Goal: Task Accomplishment & Management: Use online tool/utility

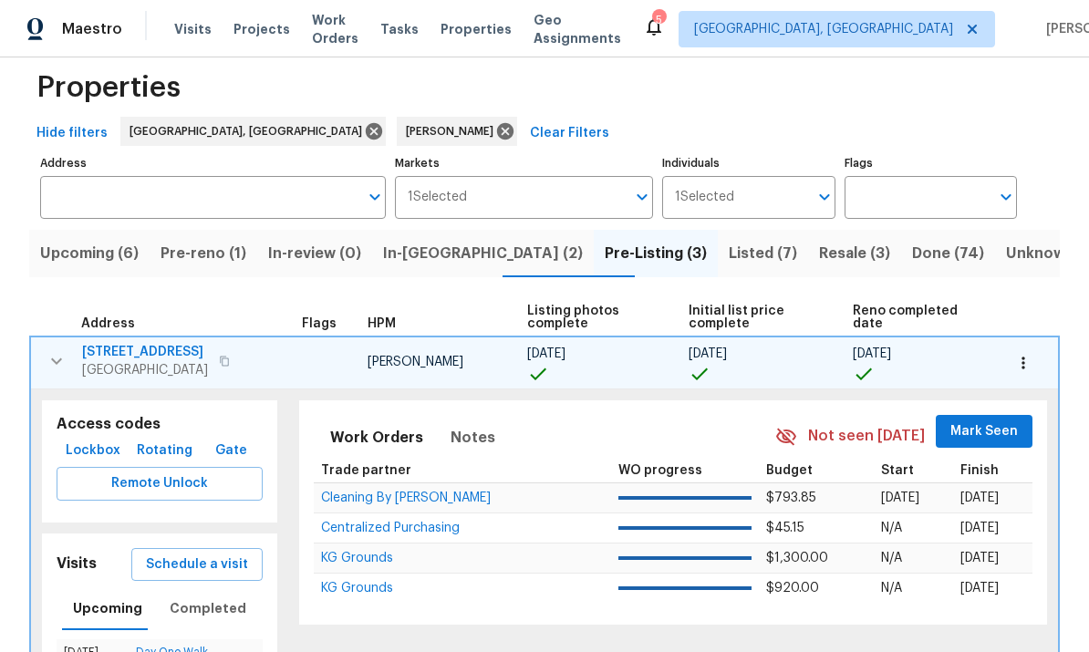
scroll to position [31, 0]
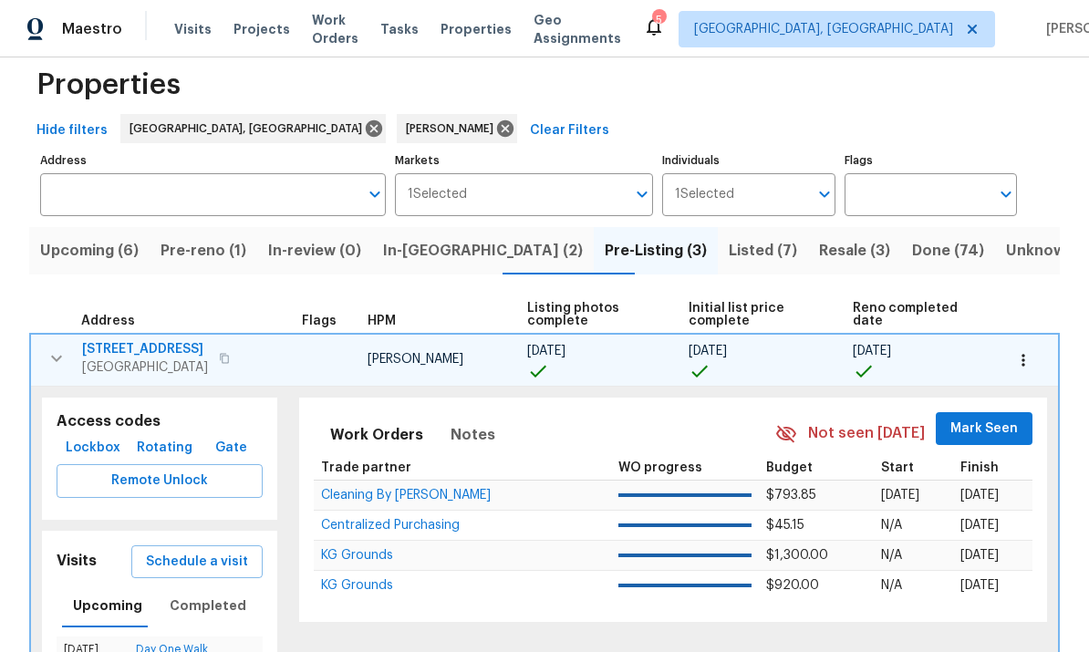
click at [605, 255] on span "Pre-Listing (3)" at bounding box center [656, 251] width 102 height 26
click at [594, 265] on button "Pre-Listing (3)" at bounding box center [656, 250] width 124 height 47
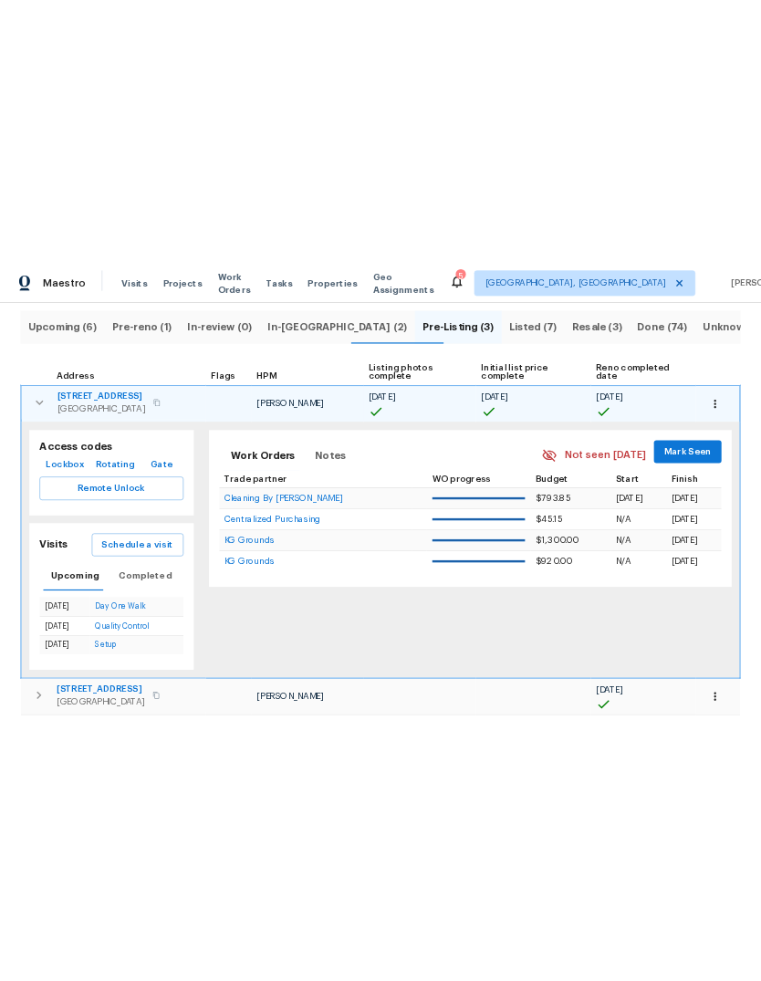
scroll to position [189, 0]
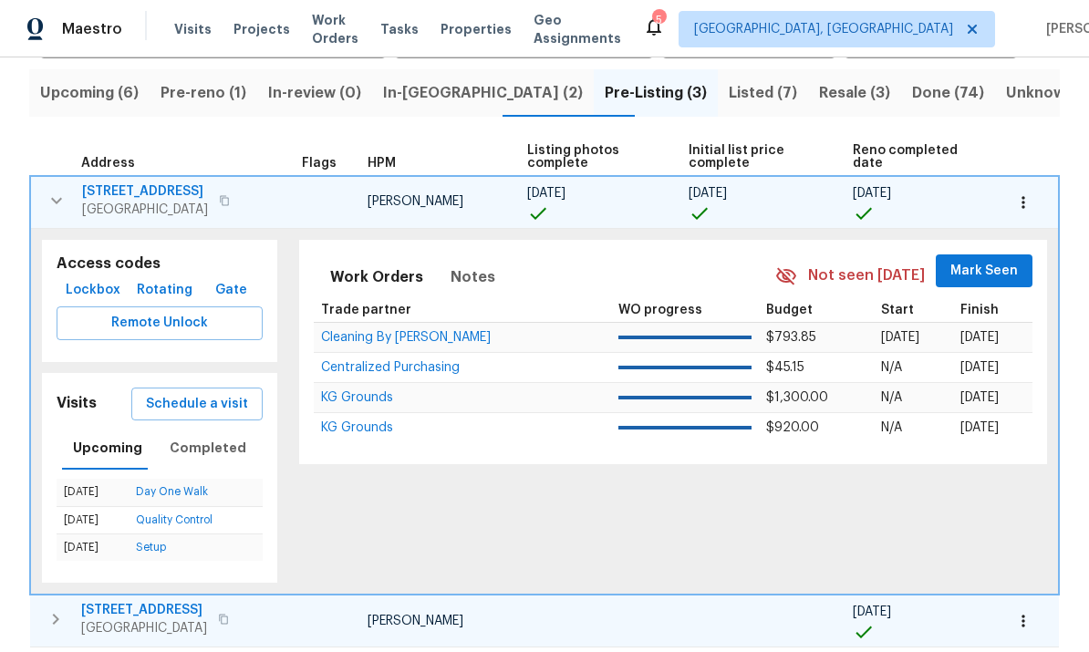
click at [159, 619] on span "Cincinnati, OH 45251" at bounding box center [144, 628] width 126 height 18
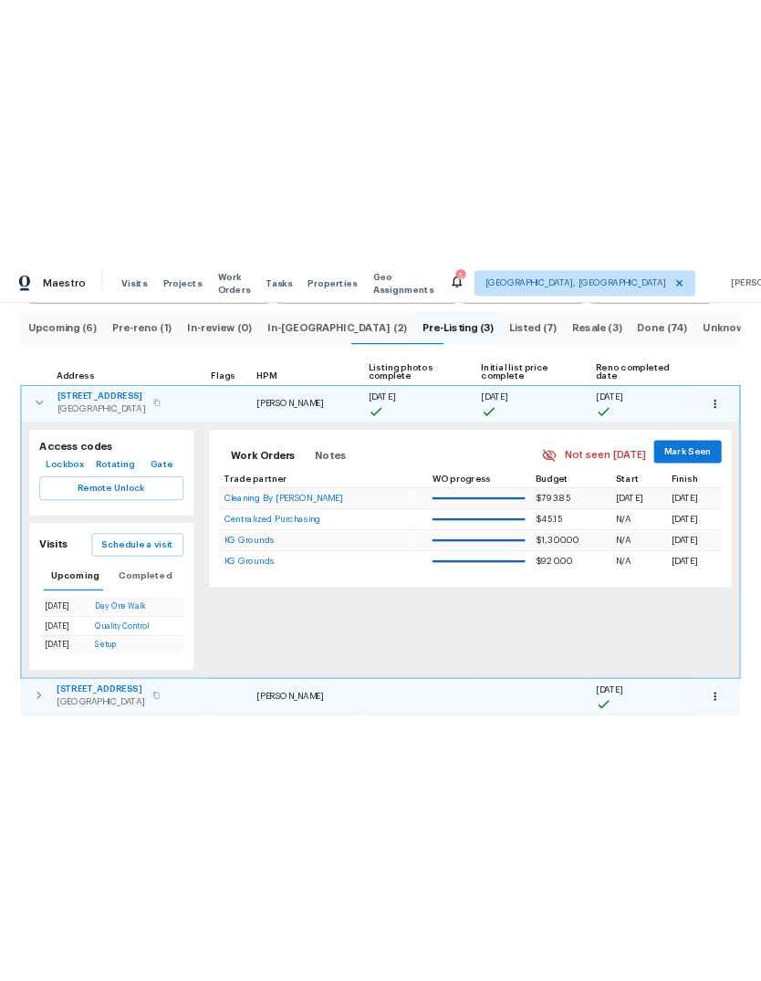
scroll to position [0, 0]
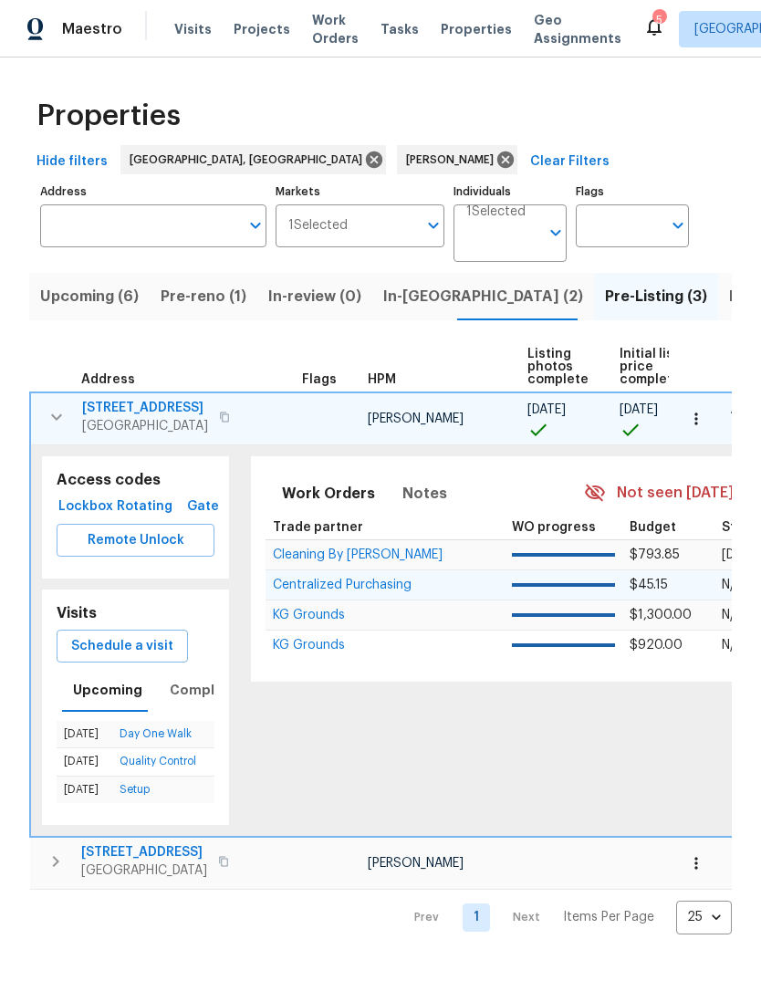
click at [504, 592] on td at bounding box center [563, 584] width 119 height 30
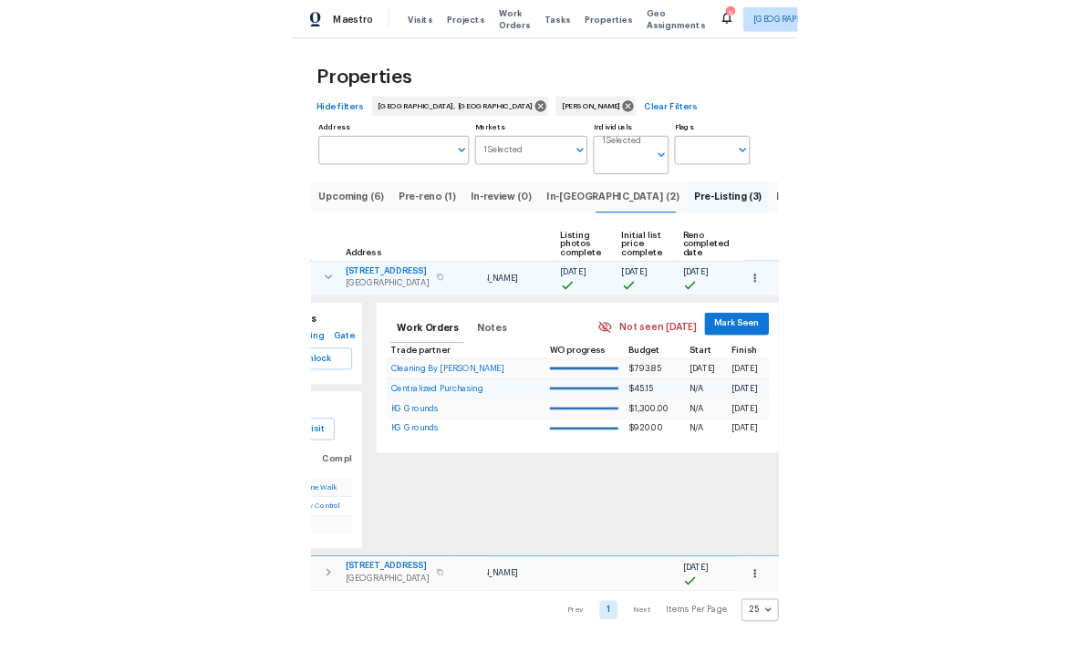
scroll to position [0, 1]
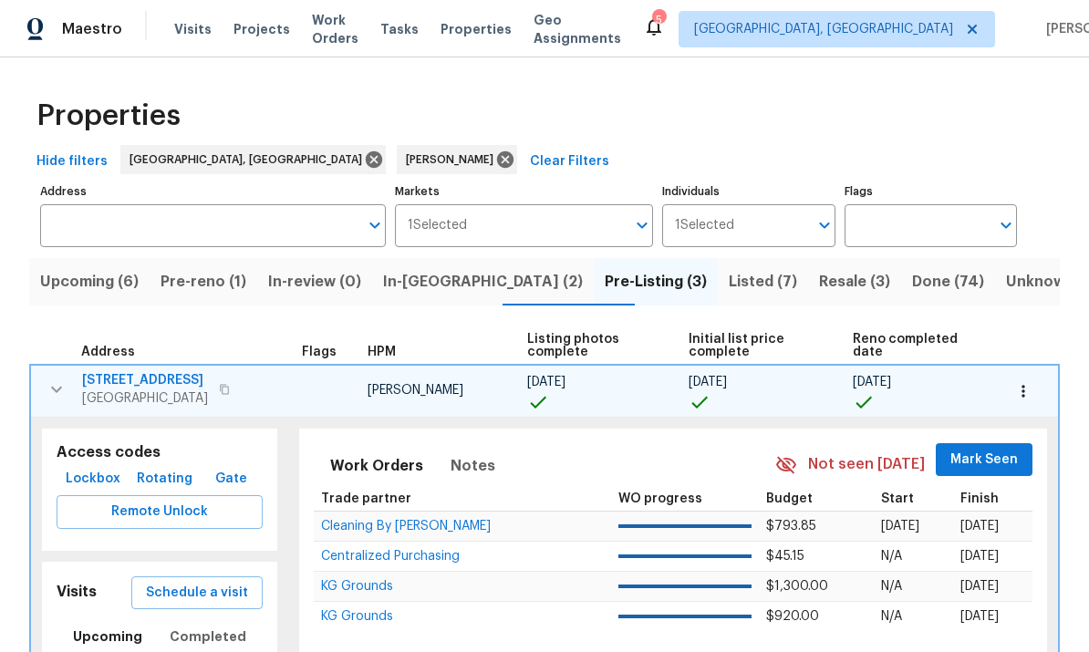
click at [729, 277] on span "Listed (7)" at bounding box center [763, 282] width 68 height 26
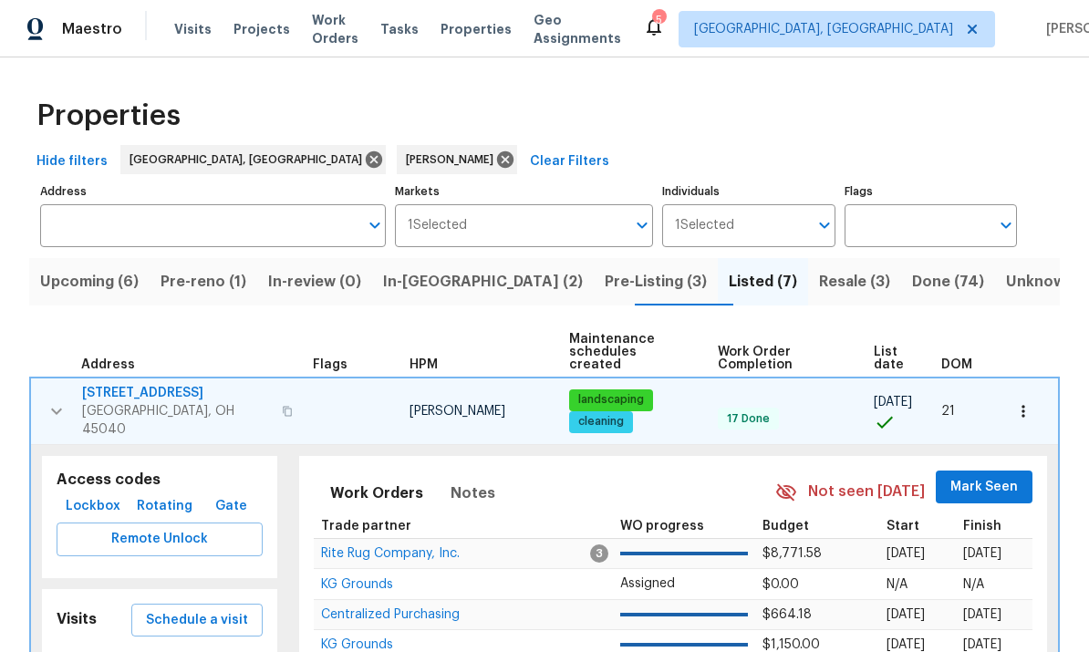
click at [444, 269] on button "In-reno (2)" at bounding box center [483, 281] width 222 height 47
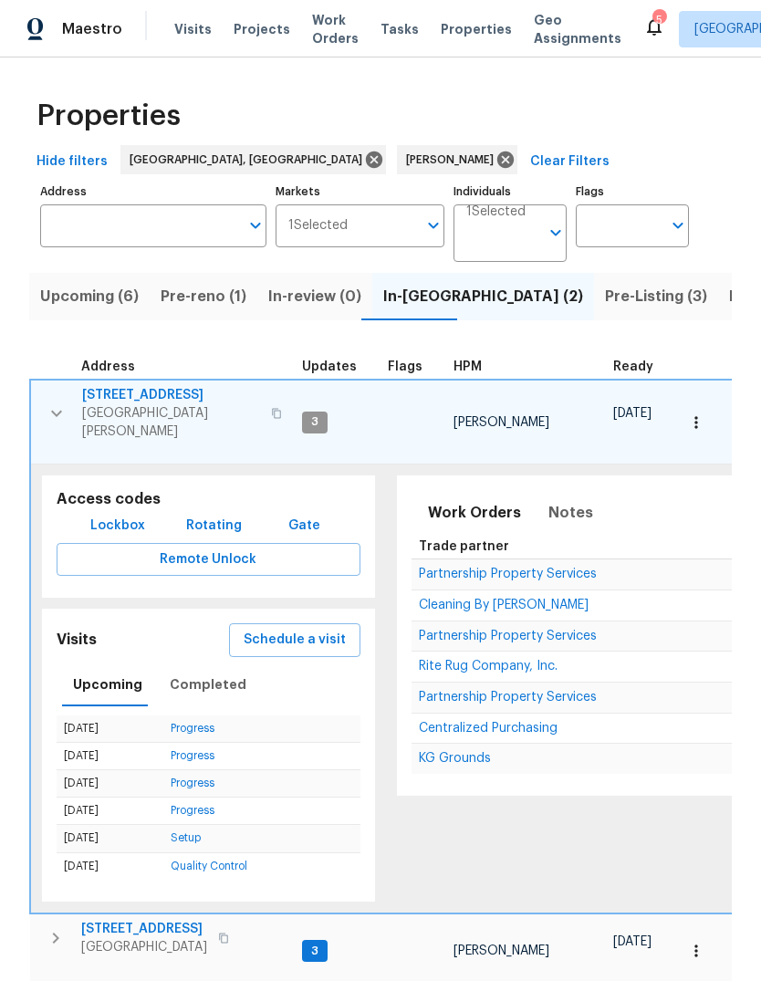
click at [152, 404] on span "West Chester, OH 45069" at bounding box center [171, 422] width 178 height 36
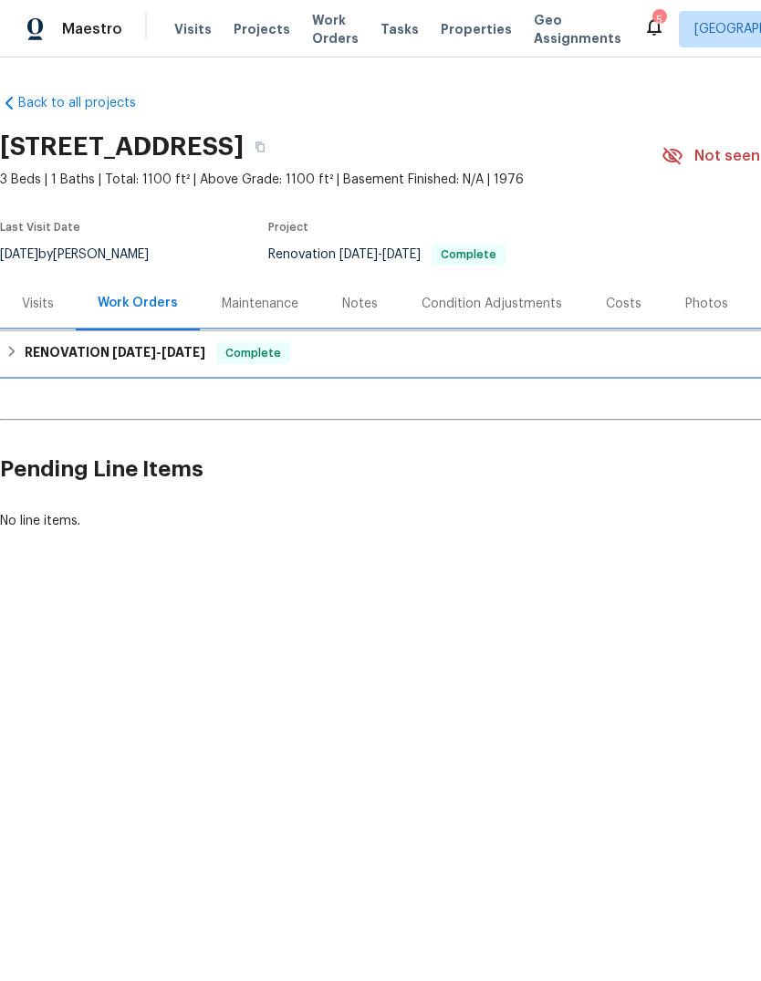
click at [146, 363] on h6 "RENOVATION 8/11/25 - 9/5/25" at bounding box center [115, 353] width 181 height 22
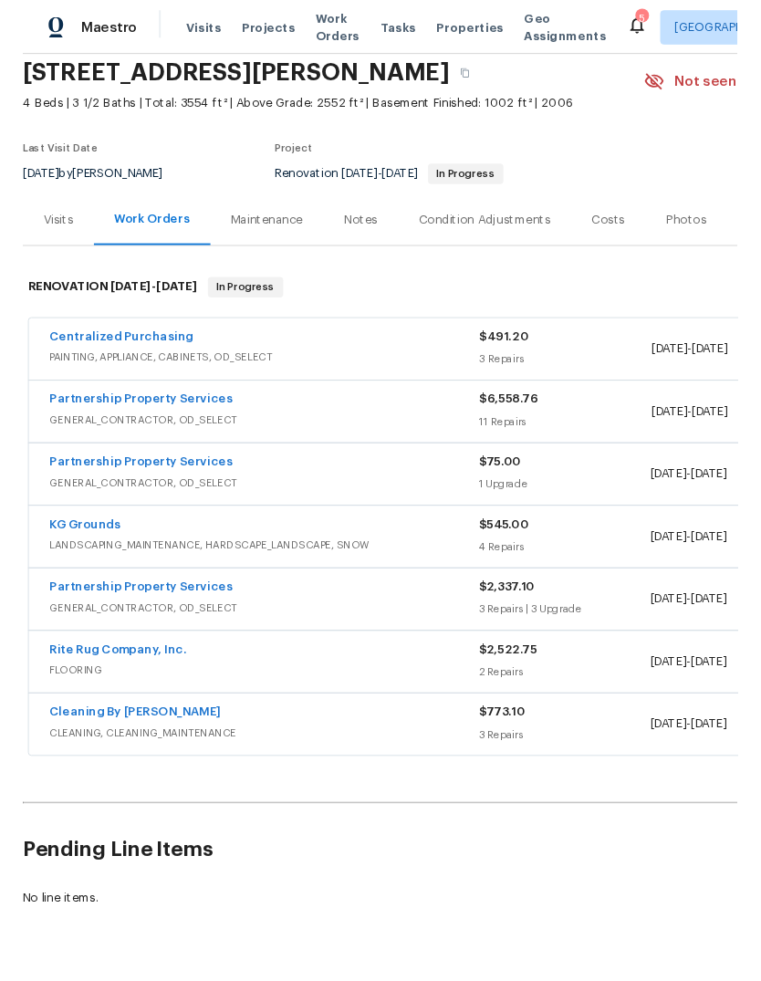
scroll to position [68, 0]
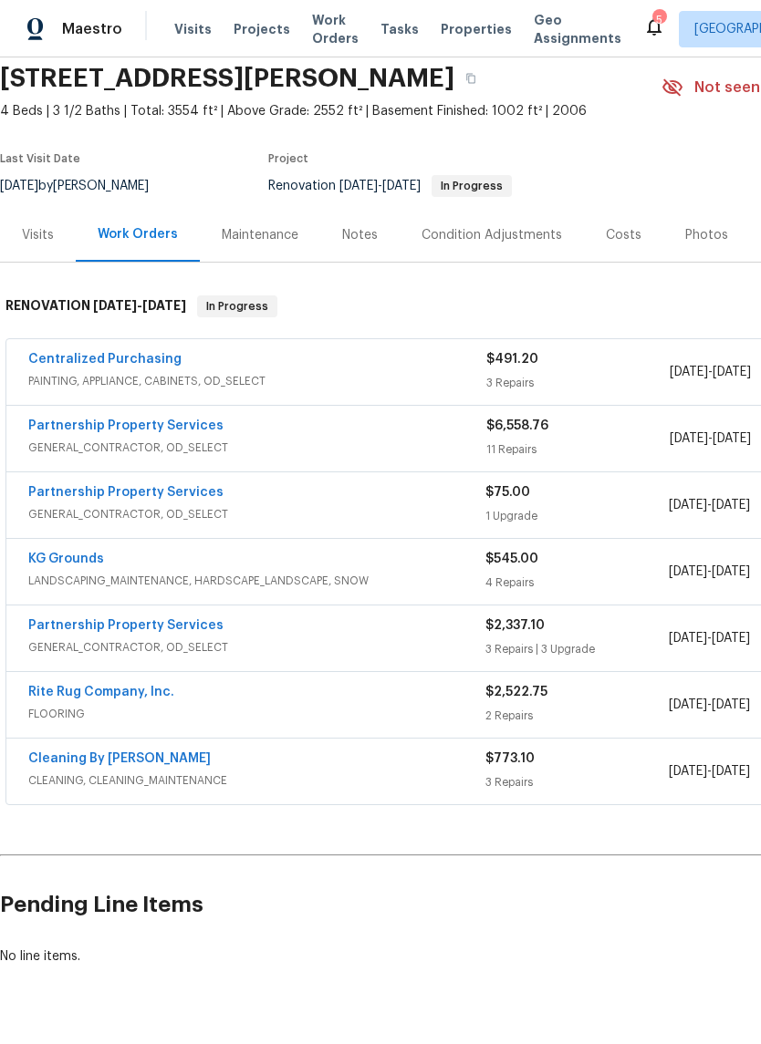
click at [150, 170] on div "Last Visit Date" at bounding box center [85, 164] width 171 height 22
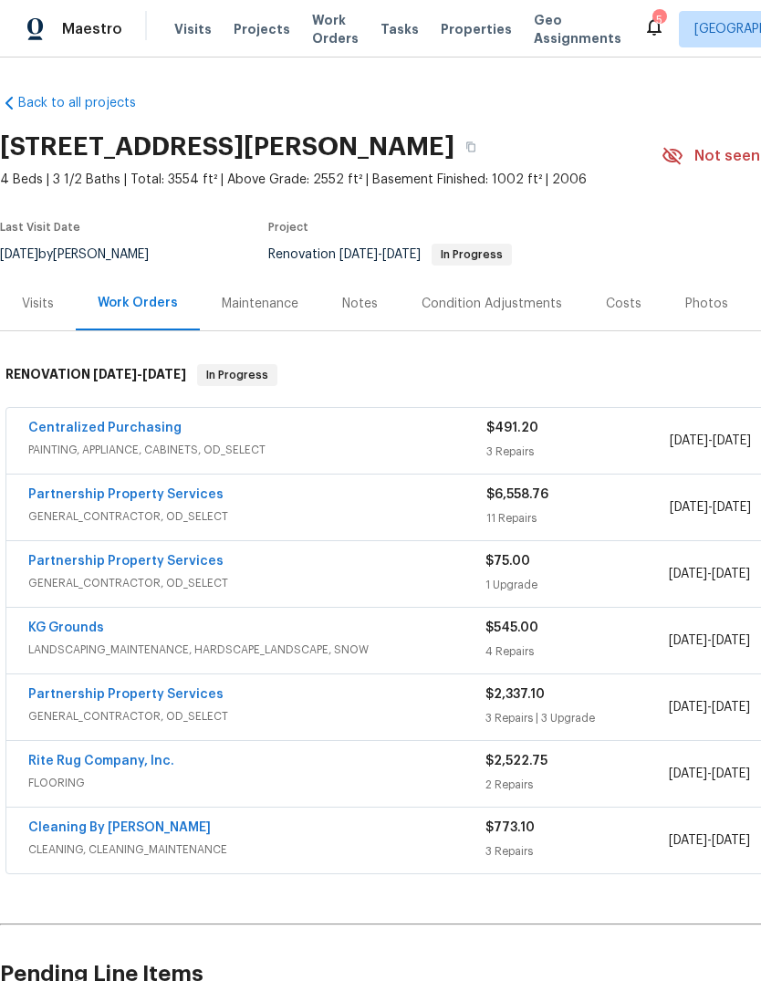
scroll to position [-1, 0]
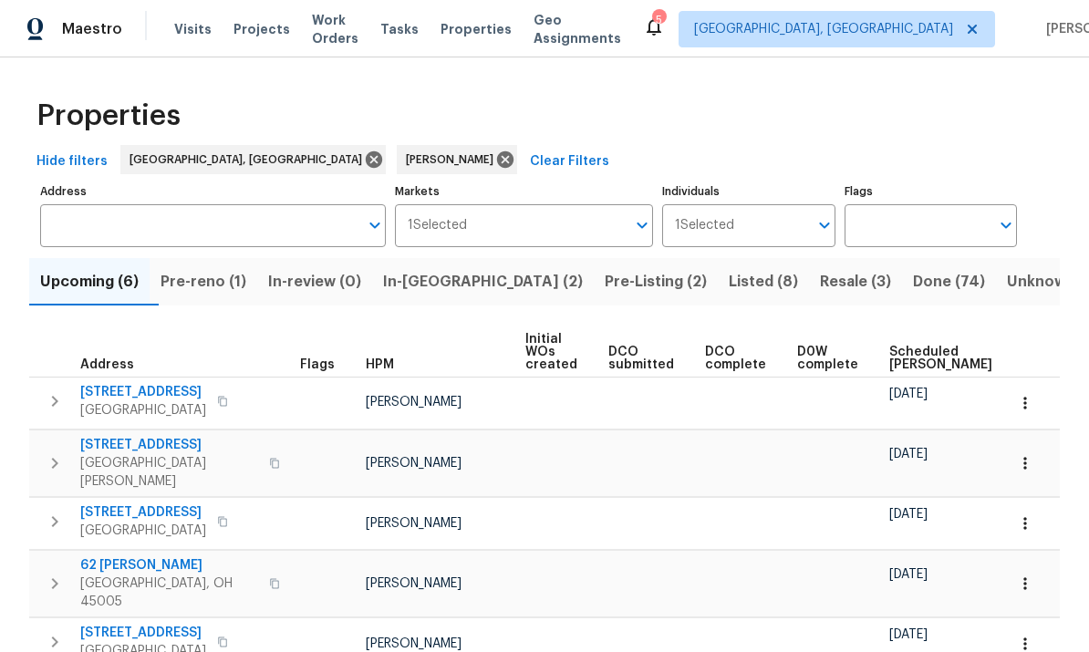
click at [605, 291] on span "Pre-Listing (2)" at bounding box center [656, 282] width 102 height 26
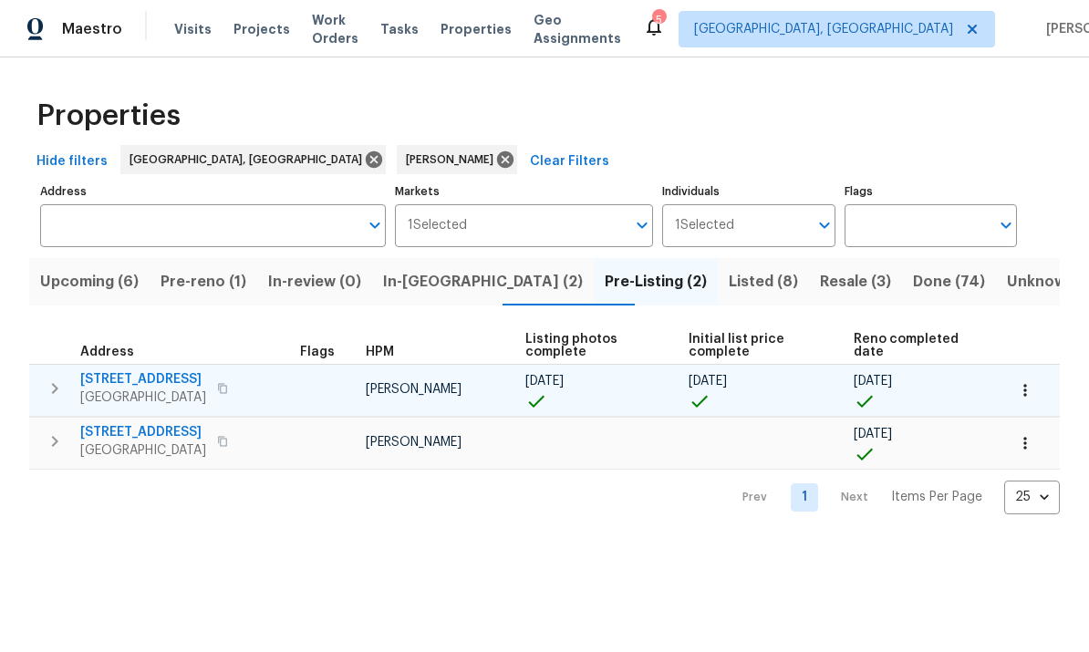
click at [84, 400] on span "Middletown, OH 45044" at bounding box center [143, 398] width 126 height 18
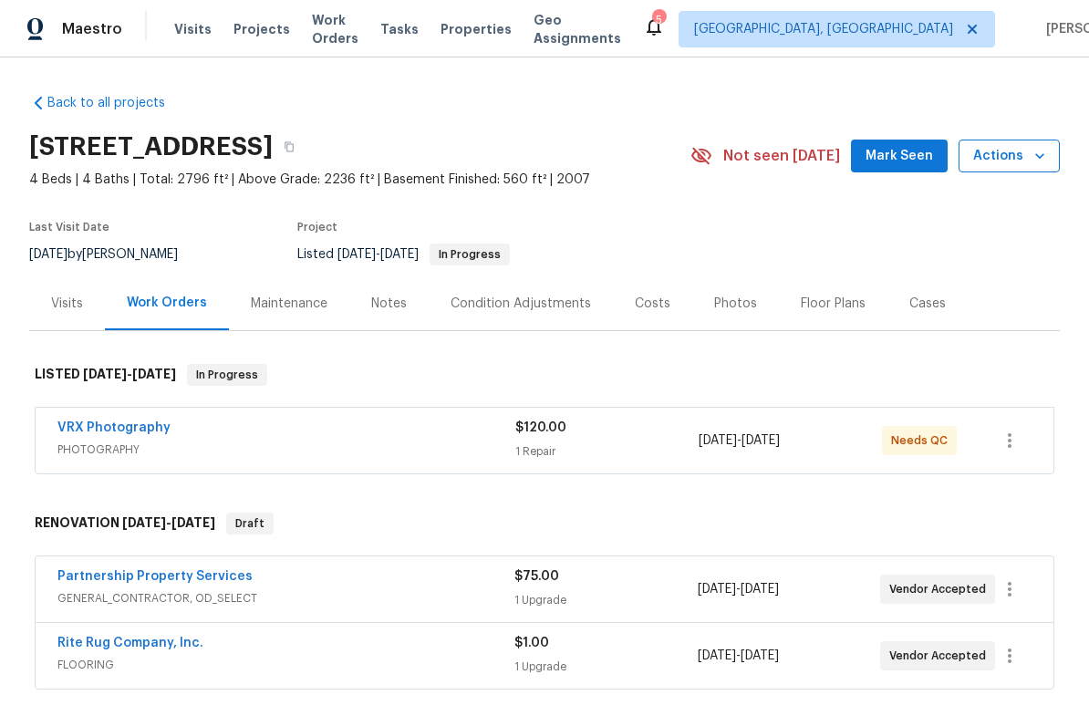
click at [1032, 152] on icon "button" at bounding box center [1040, 156] width 18 height 18
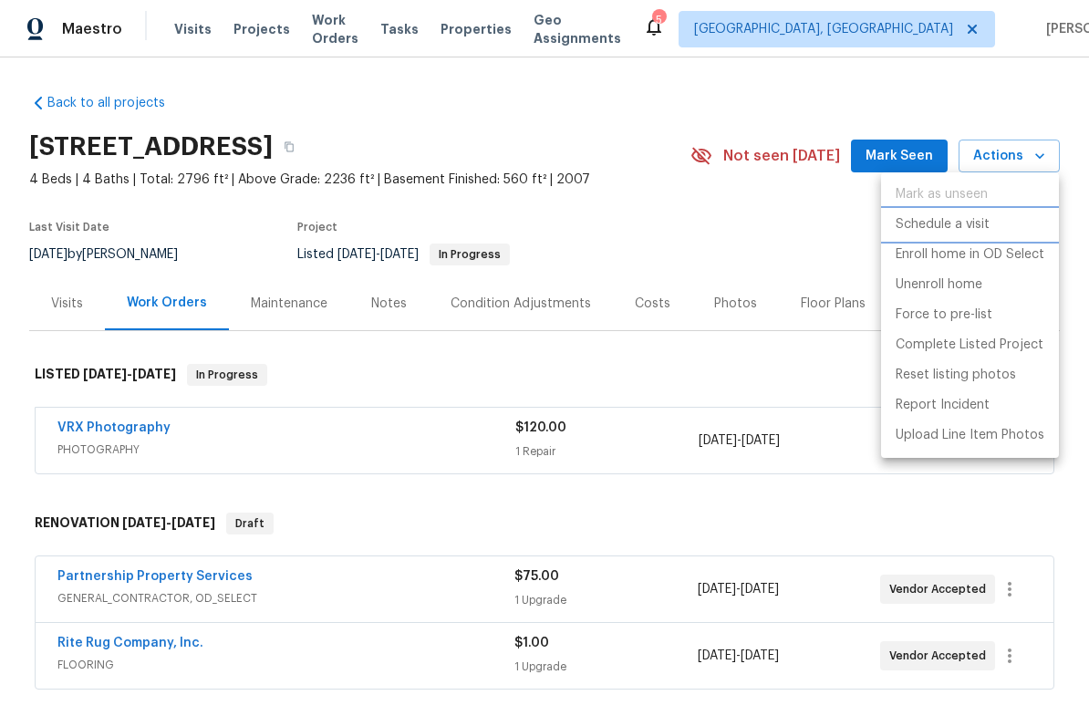
click at [1002, 215] on li "Schedule a visit" at bounding box center [970, 225] width 178 height 30
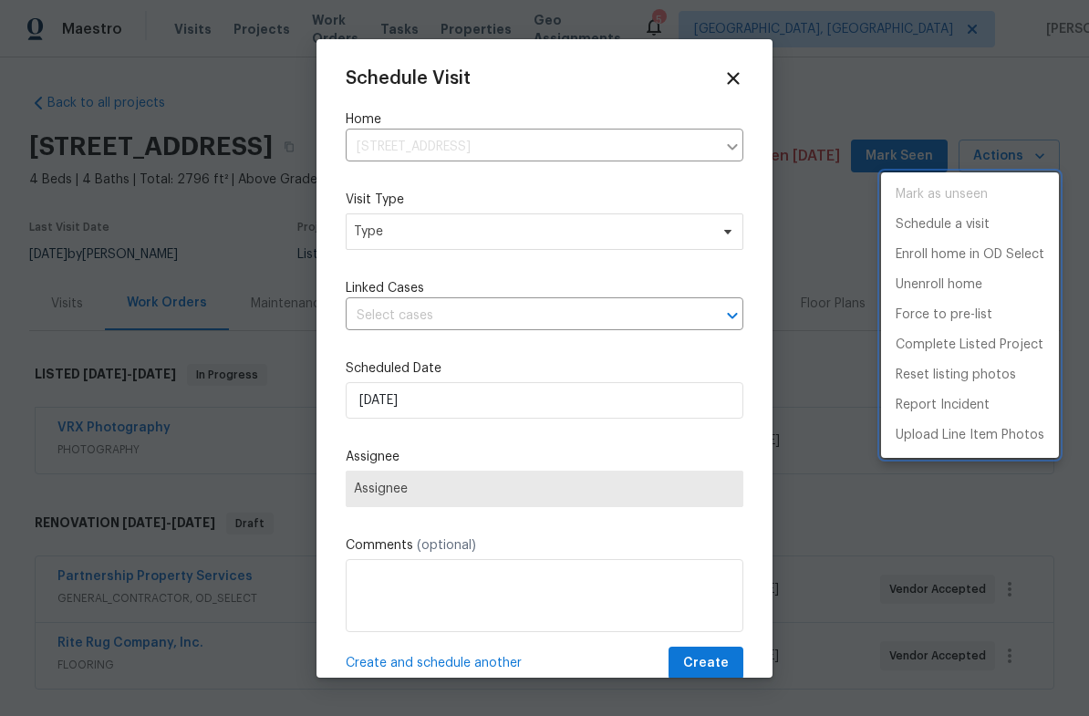
click at [472, 265] on div at bounding box center [544, 358] width 1089 height 716
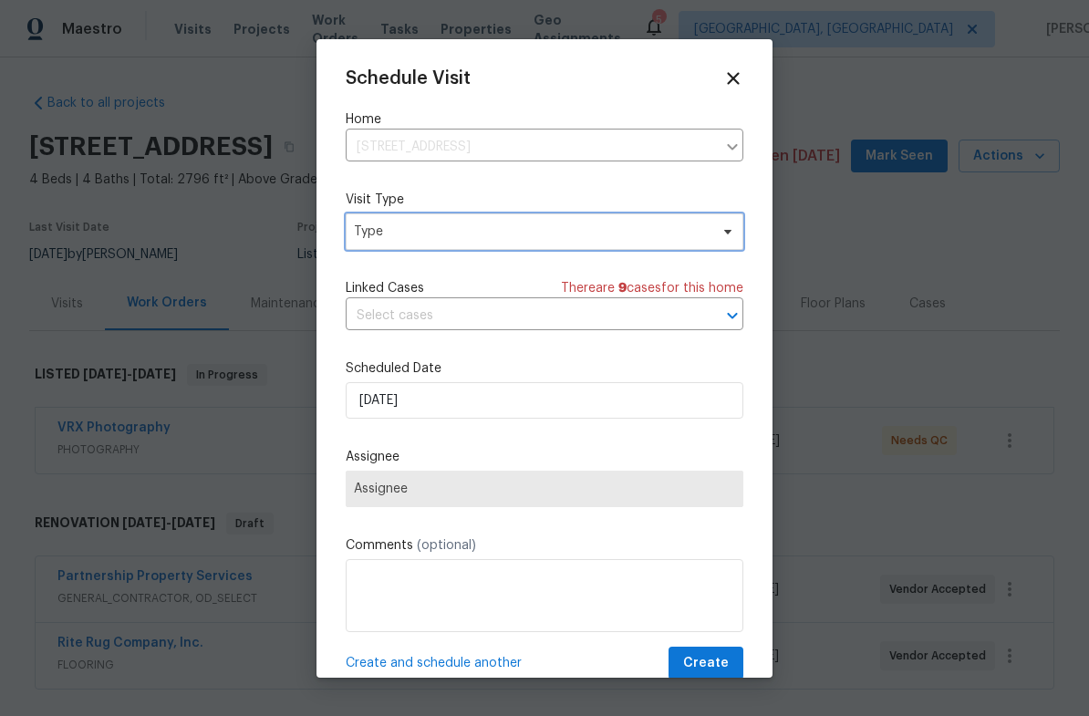
click at [510, 238] on span "Type" at bounding box center [531, 232] width 355 height 18
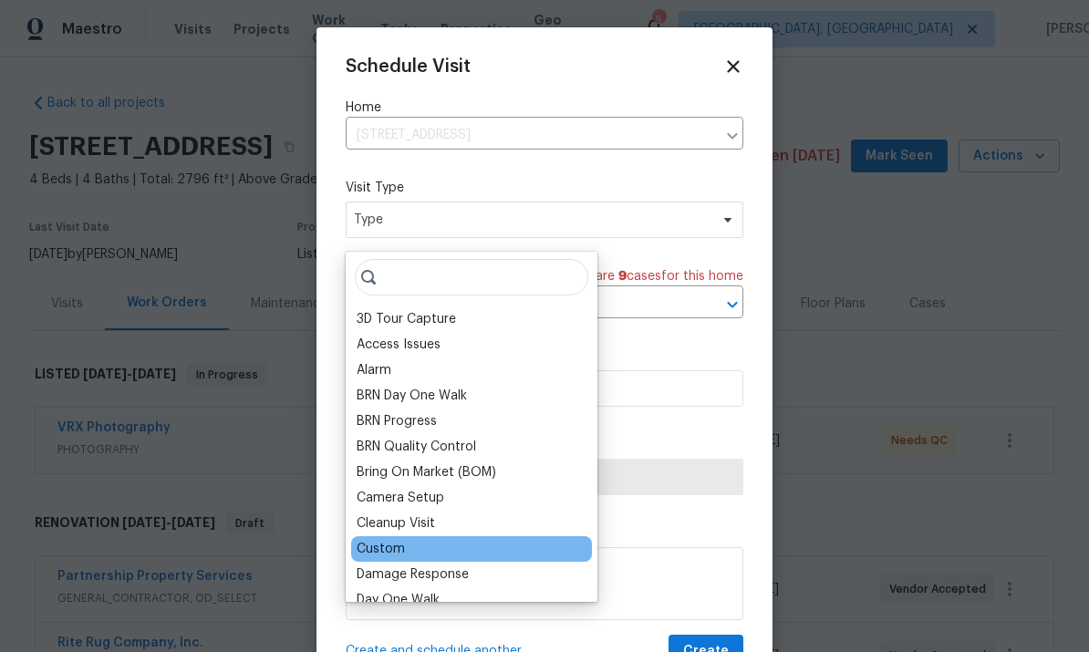
click at [418, 544] on div "Custom" at bounding box center [471, 549] width 241 height 26
click at [444, 552] on div "Custom" at bounding box center [471, 549] width 241 height 26
click at [401, 553] on div "Custom" at bounding box center [381, 549] width 48 height 18
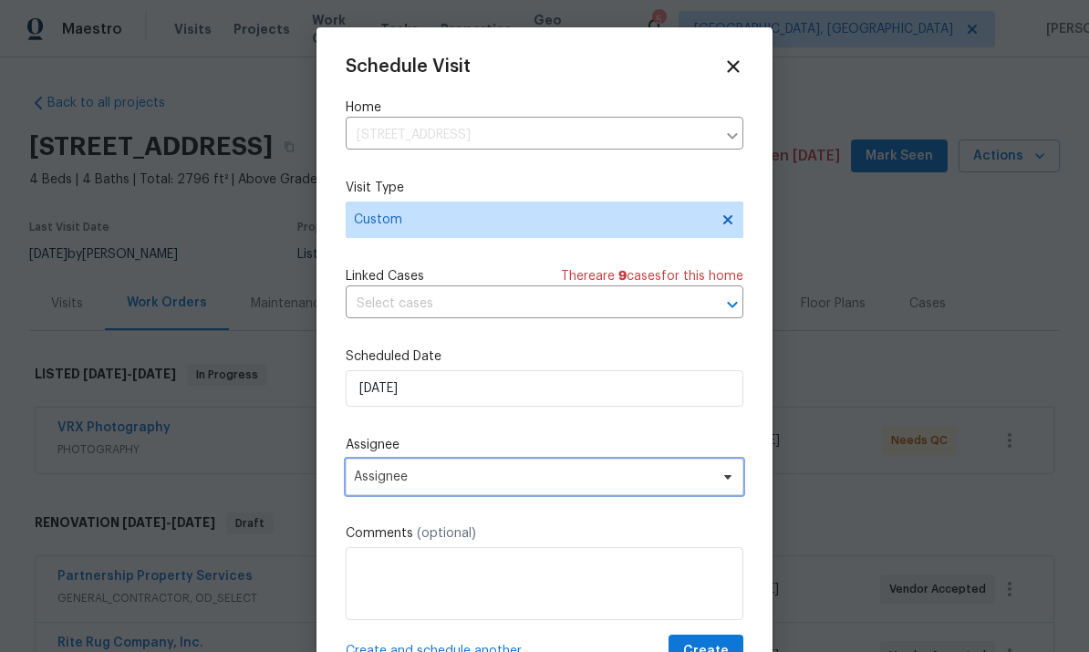
click at [505, 473] on span "Assignee" at bounding box center [545, 477] width 398 height 36
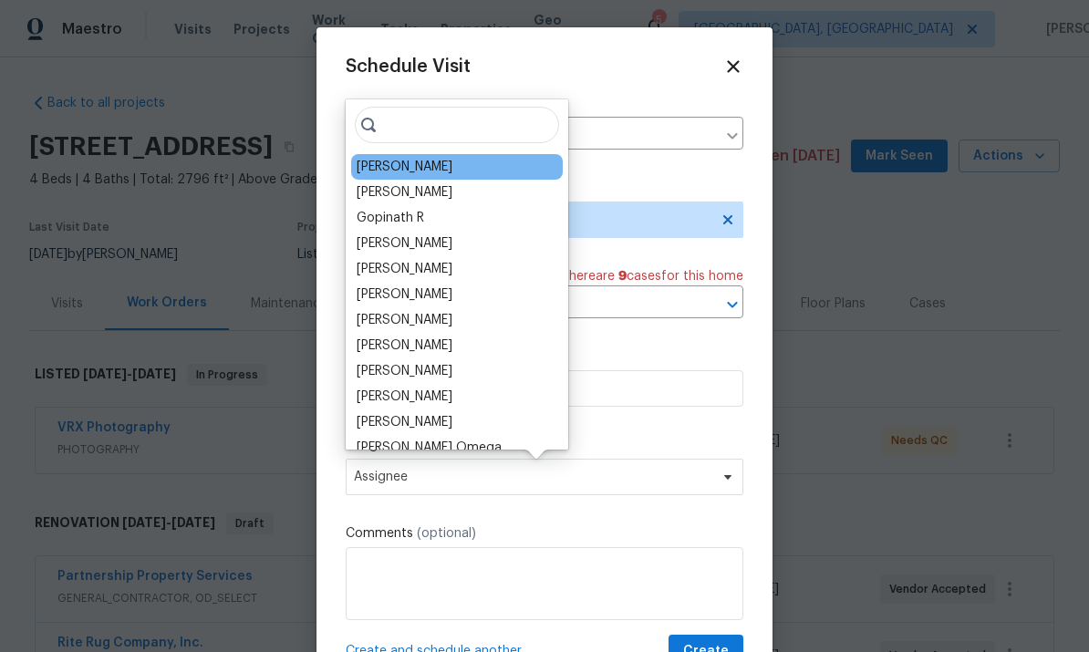
click at [421, 164] on div "[PERSON_NAME]" at bounding box center [405, 167] width 96 height 18
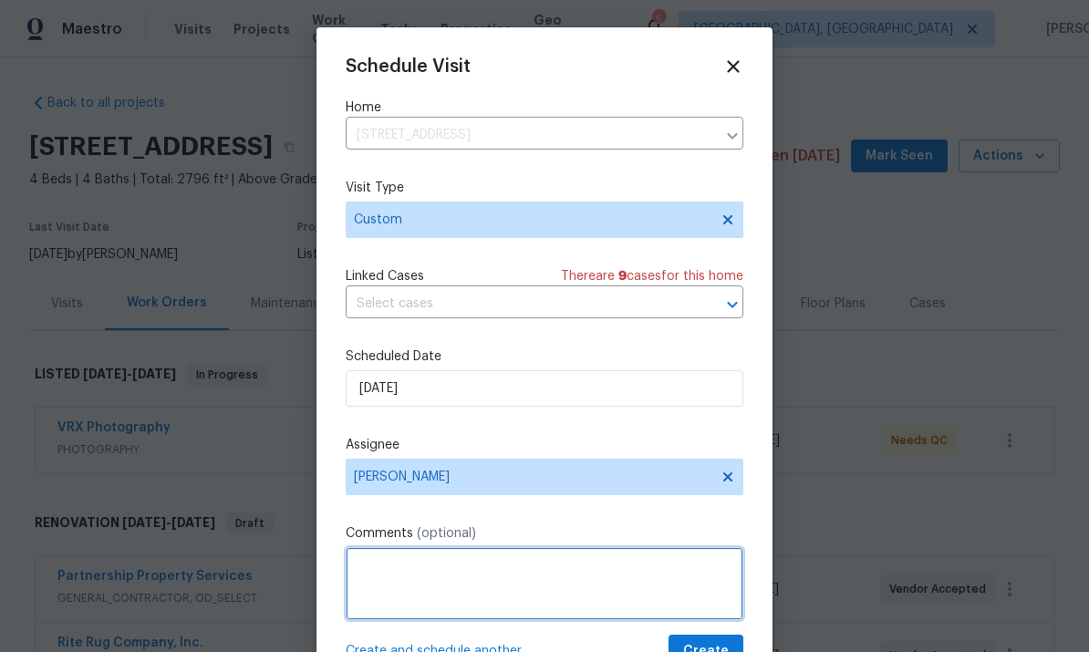
click at [494, 576] on textarea at bounding box center [545, 583] width 398 height 73
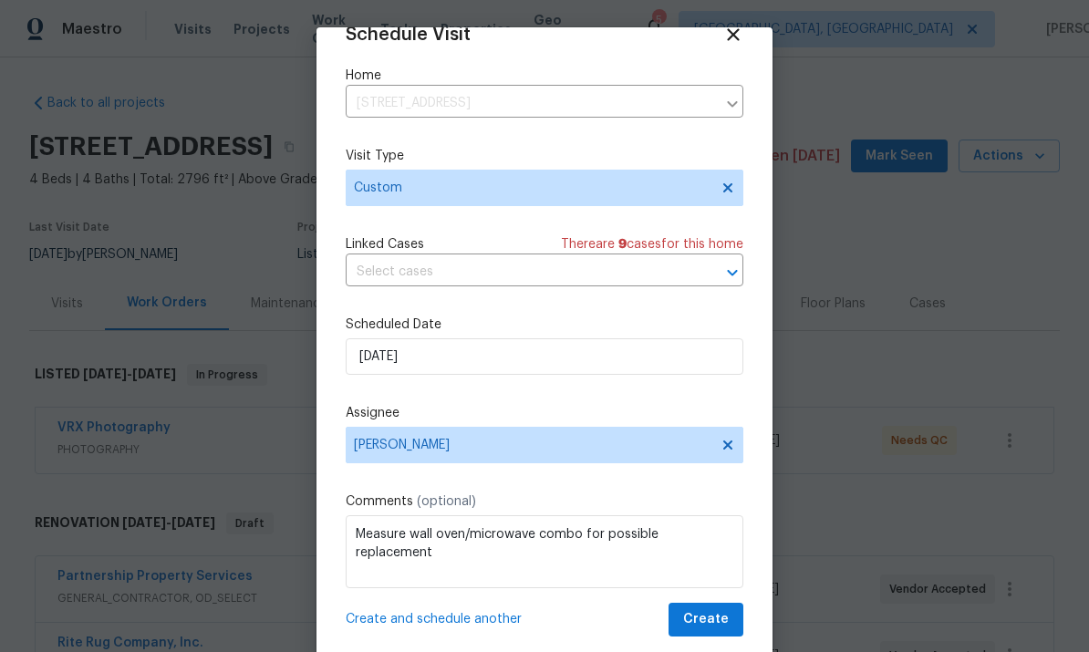
scroll to position [36, 0]
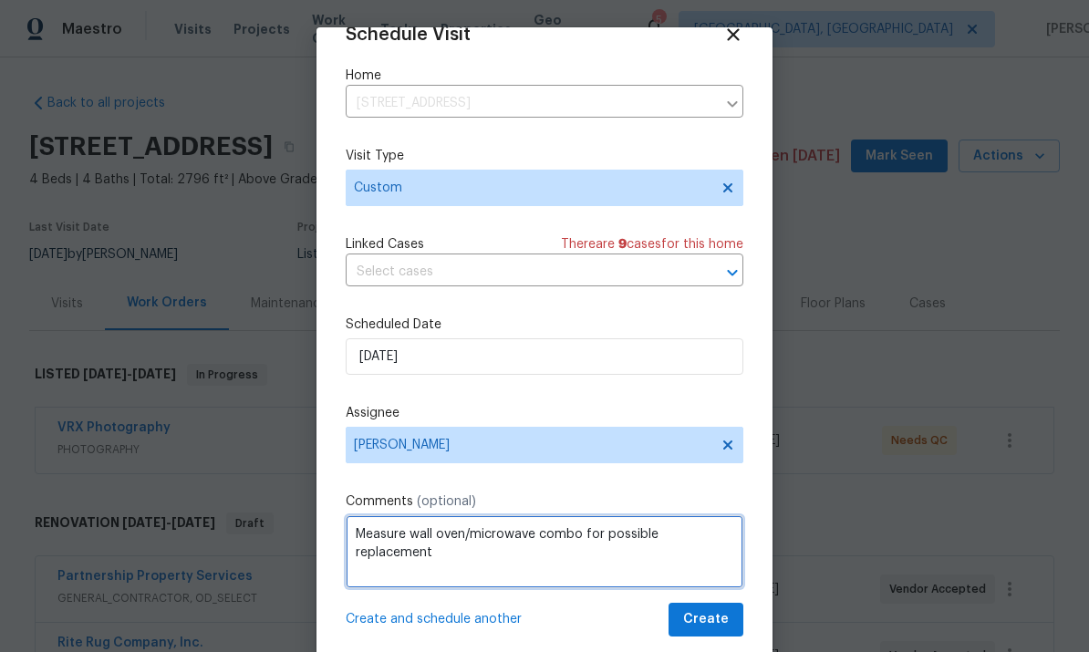
type textarea "Measure wall oven/microwave combo for possible replacement"
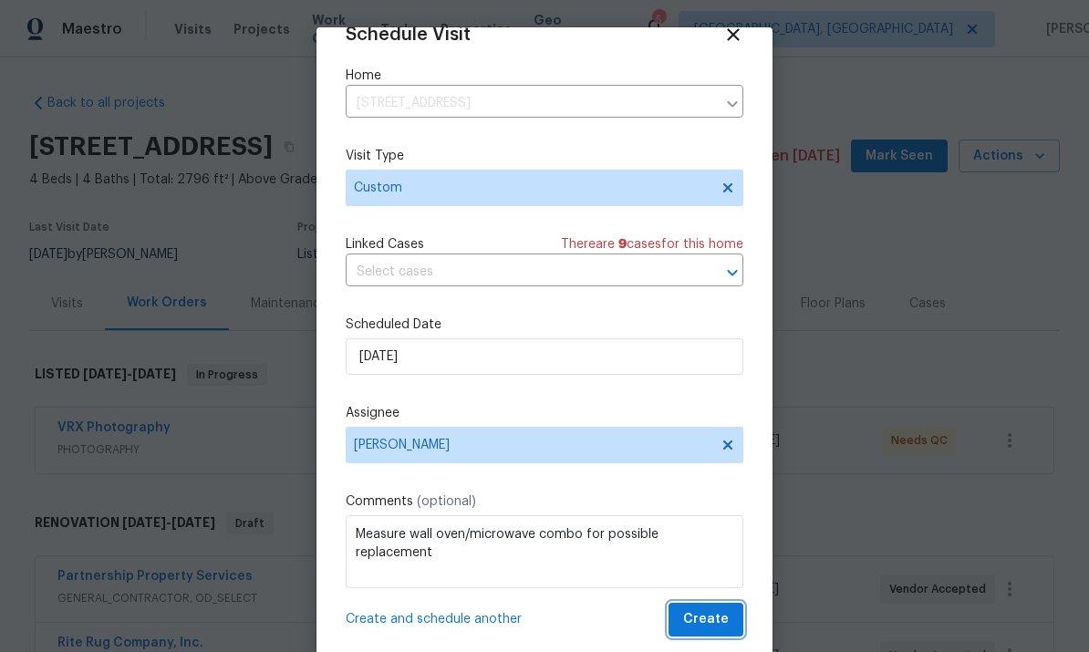
click at [702, 615] on span "Create" at bounding box center [706, 619] width 46 height 23
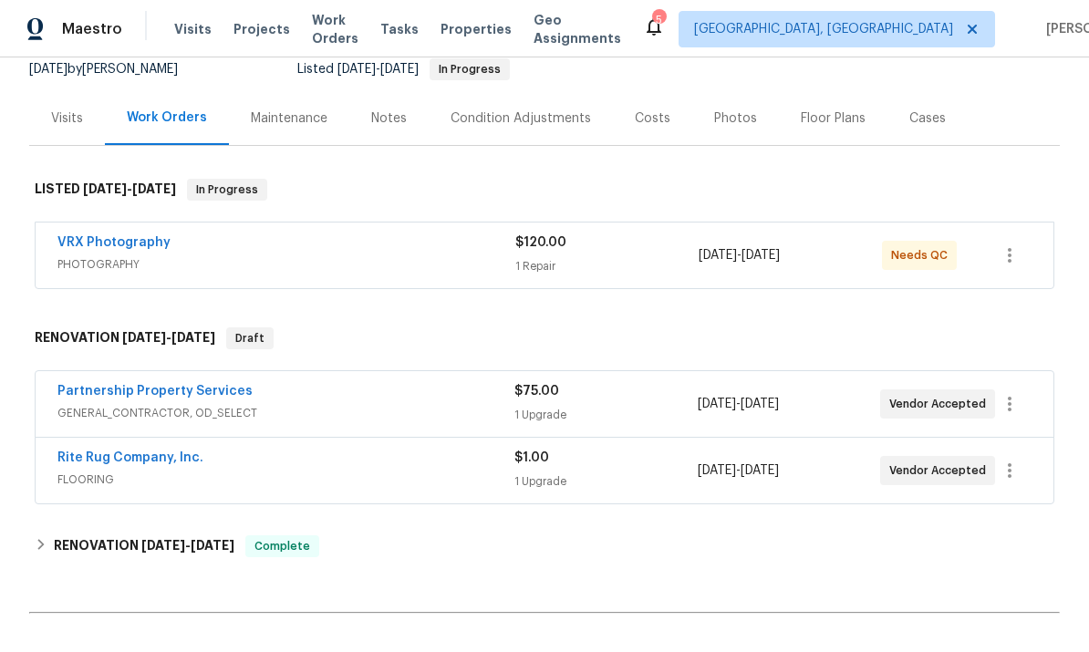
scroll to position [0, 0]
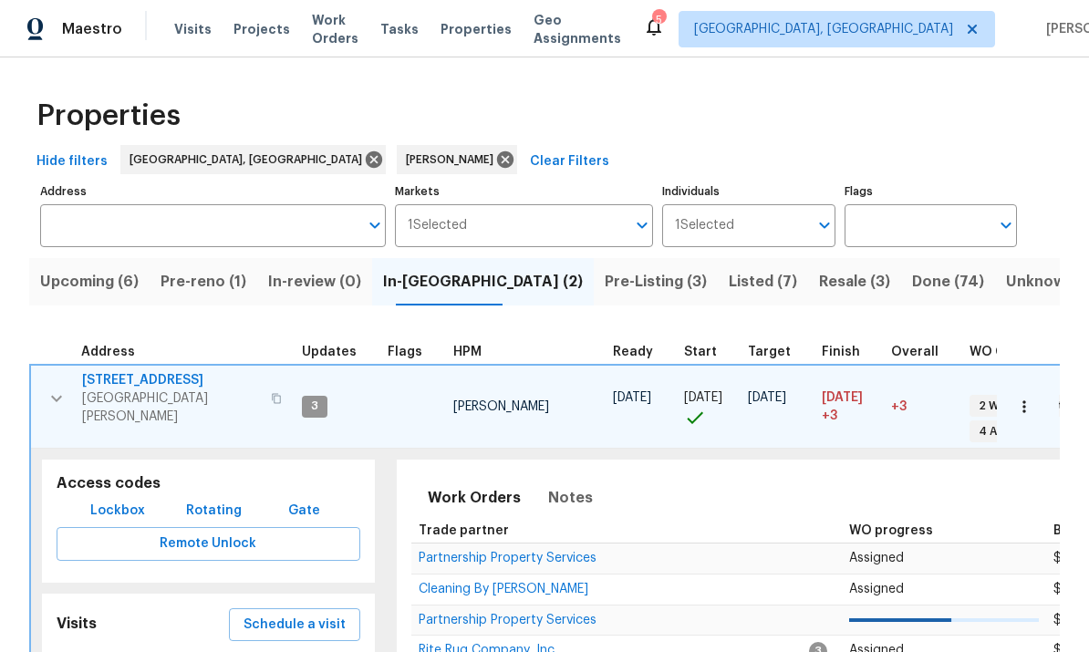
click at [142, 394] on span "[GEOGRAPHIC_DATA][PERSON_NAME]" at bounding box center [171, 408] width 178 height 36
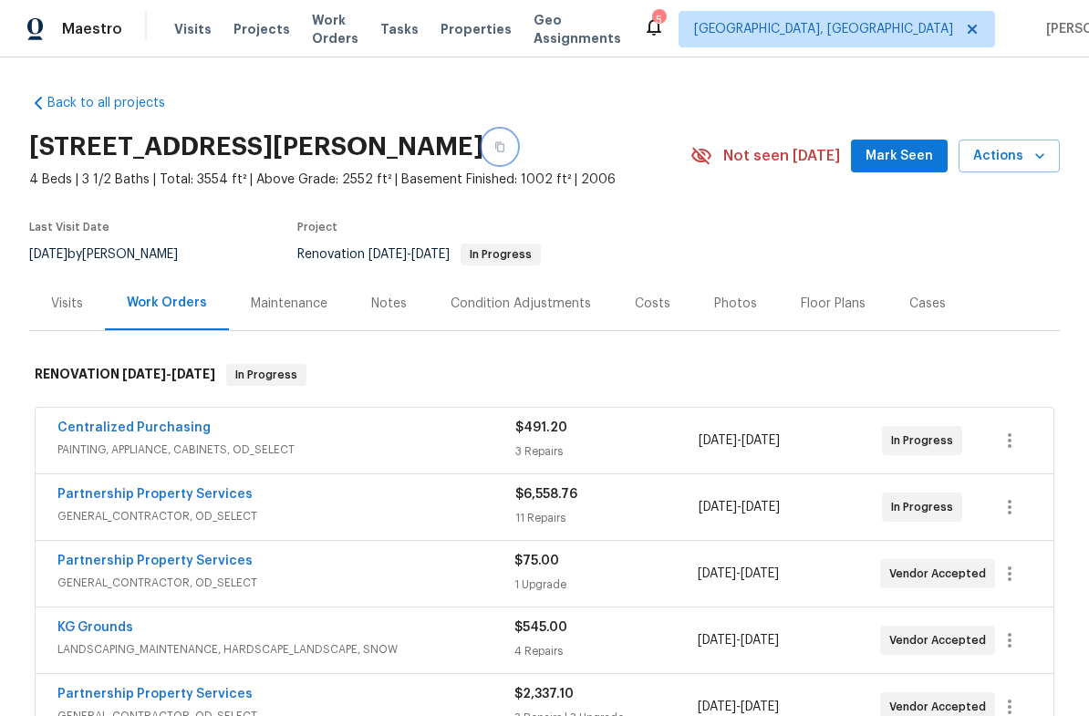
click at [516, 137] on button "button" at bounding box center [499, 146] width 33 height 33
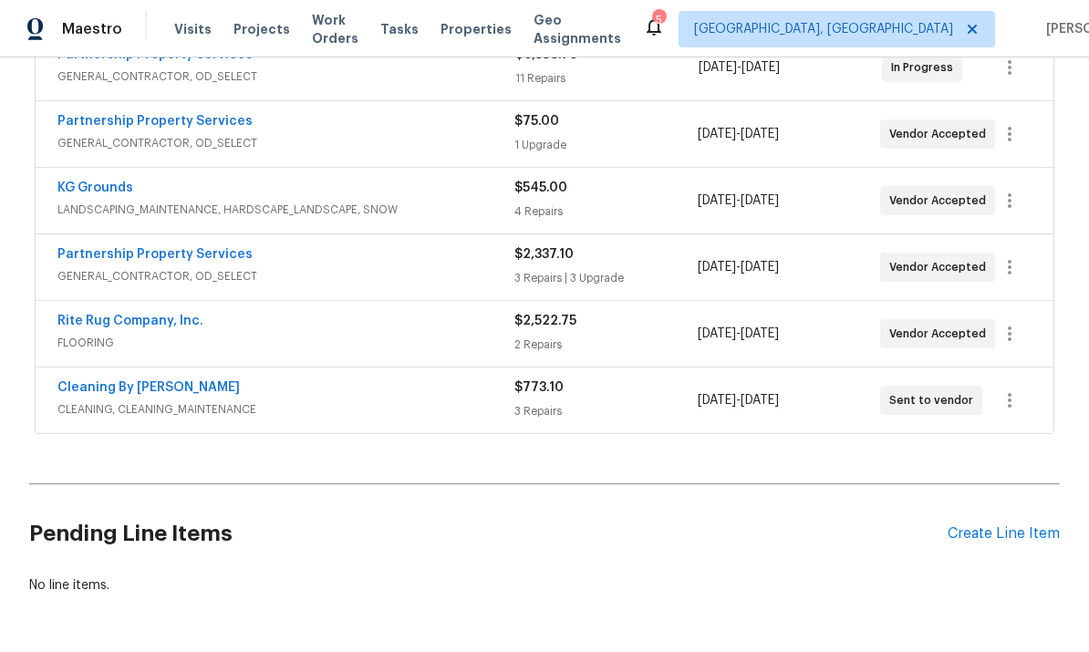
scroll to position [437, 0]
